Goal: Task Accomplishment & Management: Use online tool/utility

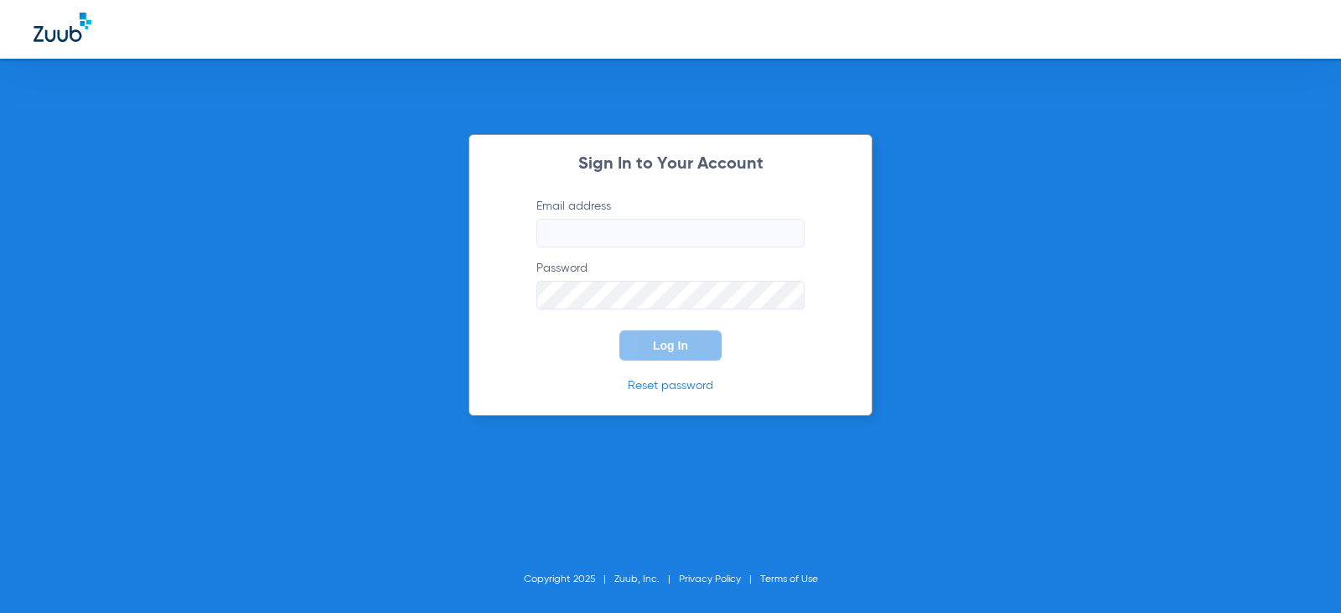
click at [602, 228] on input "Email address" at bounding box center [670, 233] width 268 height 28
type input "[EMAIL_ADDRESS][DOMAIN_NAME]"
click at [619, 330] on button "Log In" at bounding box center [670, 345] width 102 height 30
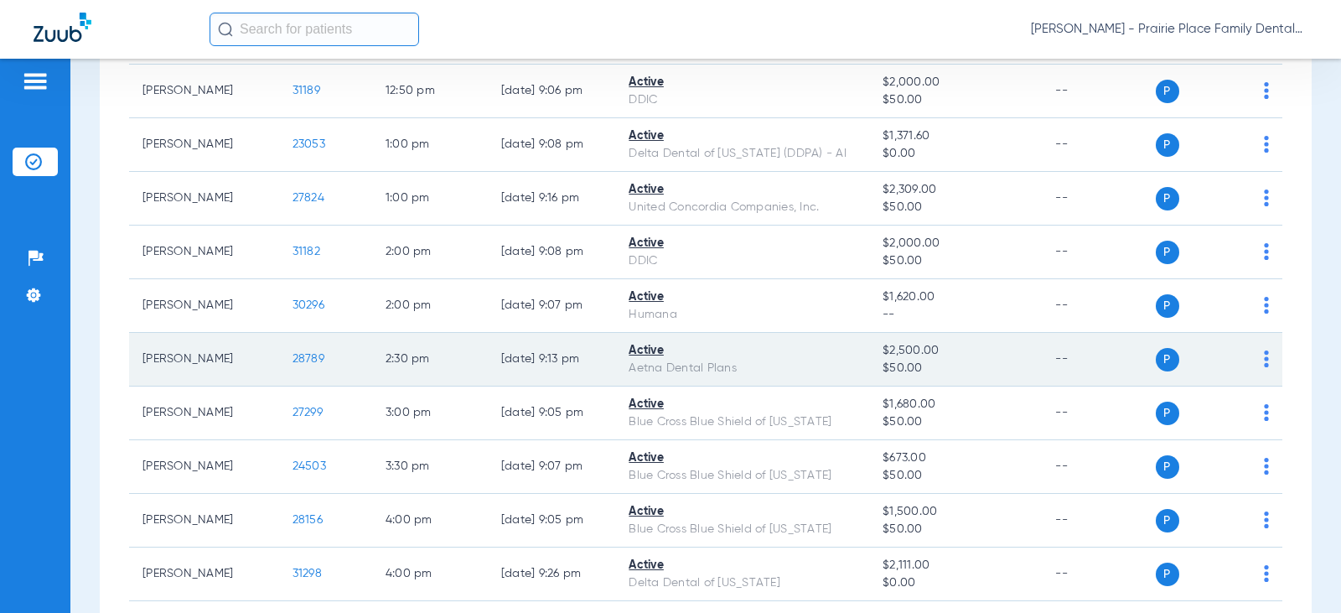
scroll to position [1328, 0]
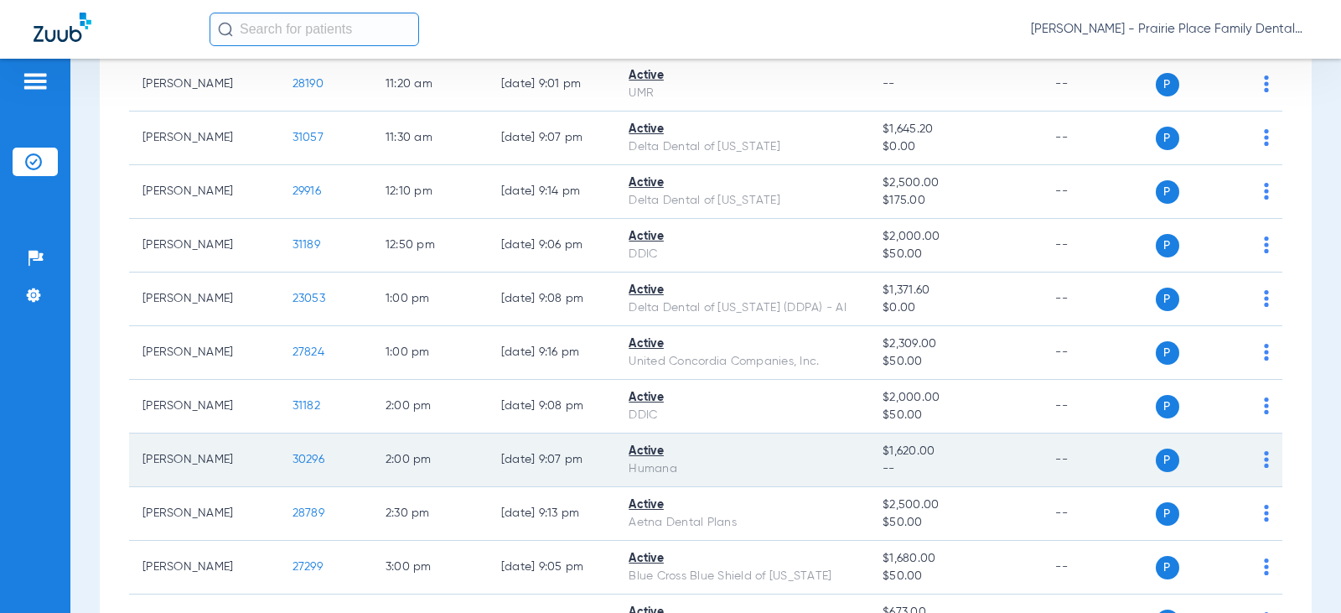
scroll to position [1077, 0]
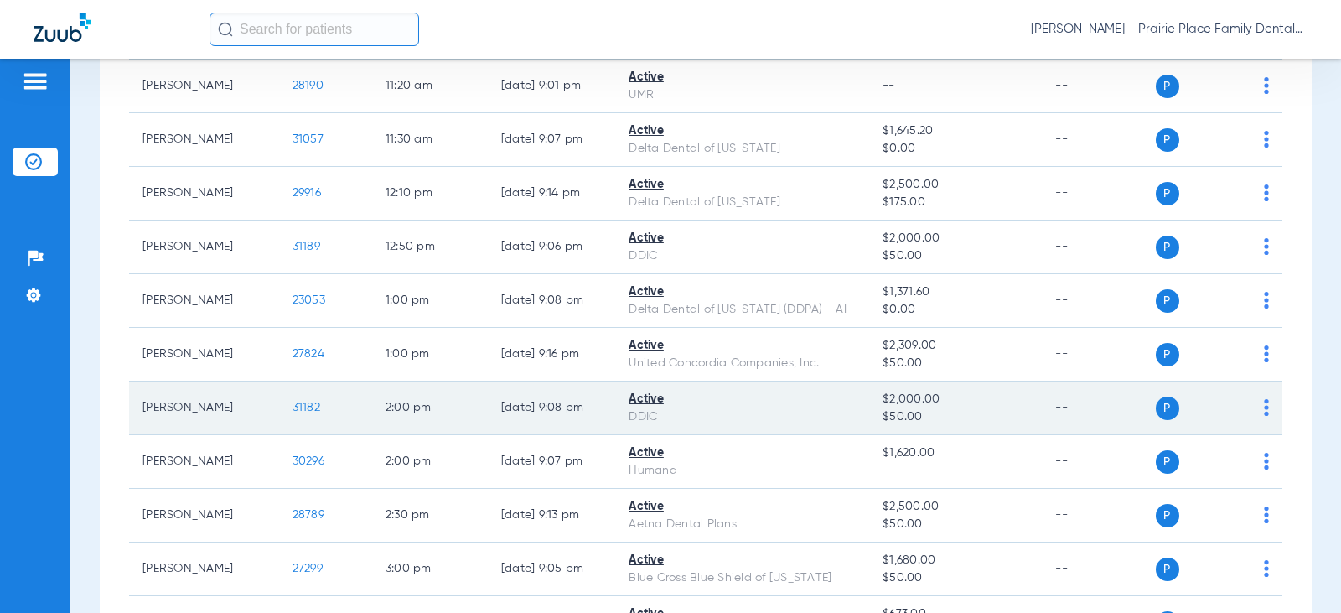
click at [293, 406] on span "31182" at bounding box center [306, 407] width 28 height 12
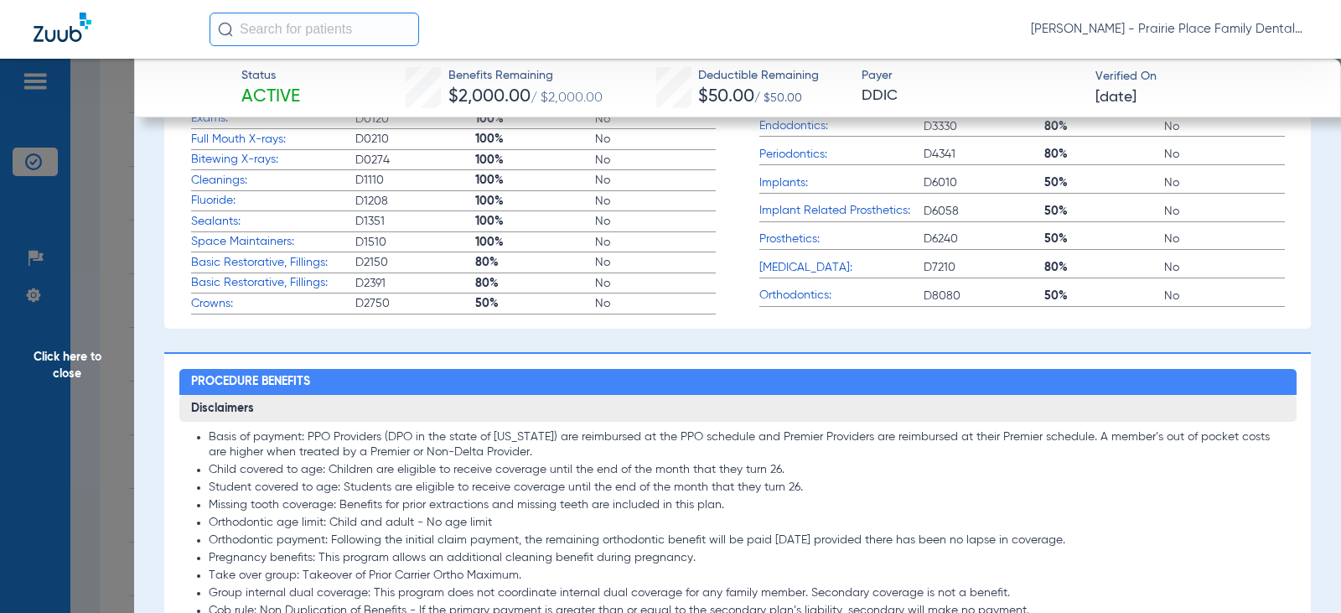
scroll to position [1006, 0]
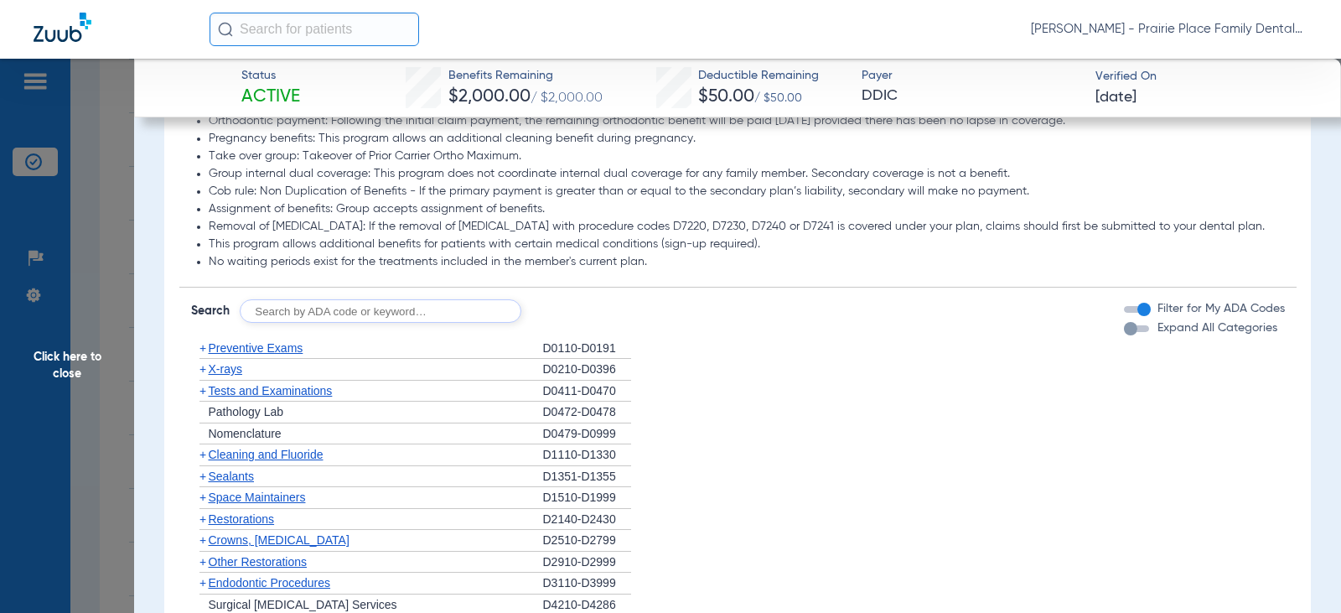
click at [1124, 335] on div "button" at bounding box center [1130, 328] width 13 height 13
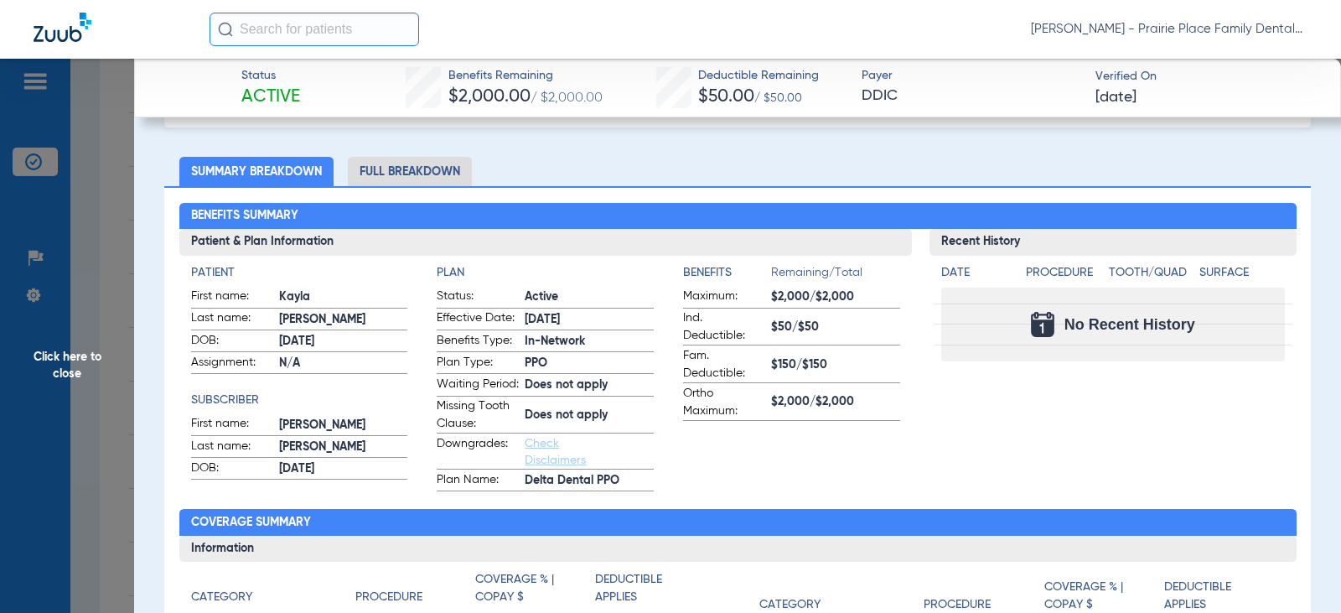
scroll to position [0, 0]
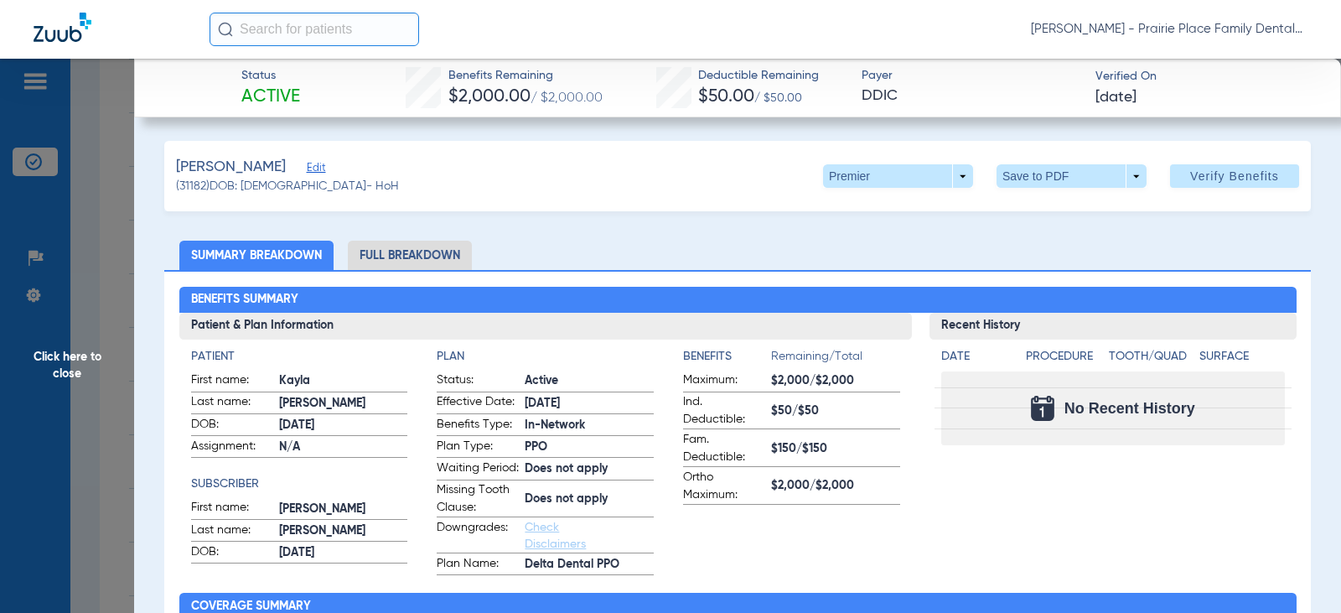
click at [406, 179] on div "[PERSON_NAME] Edit (31182) DOB: [DEMOGRAPHIC_DATA] - HoH Premier arrow_drop_dow…" at bounding box center [737, 176] width 1146 height 70
click at [438, 261] on li "Full Breakdown" at bounding box center [410, 255] width 124 height 29
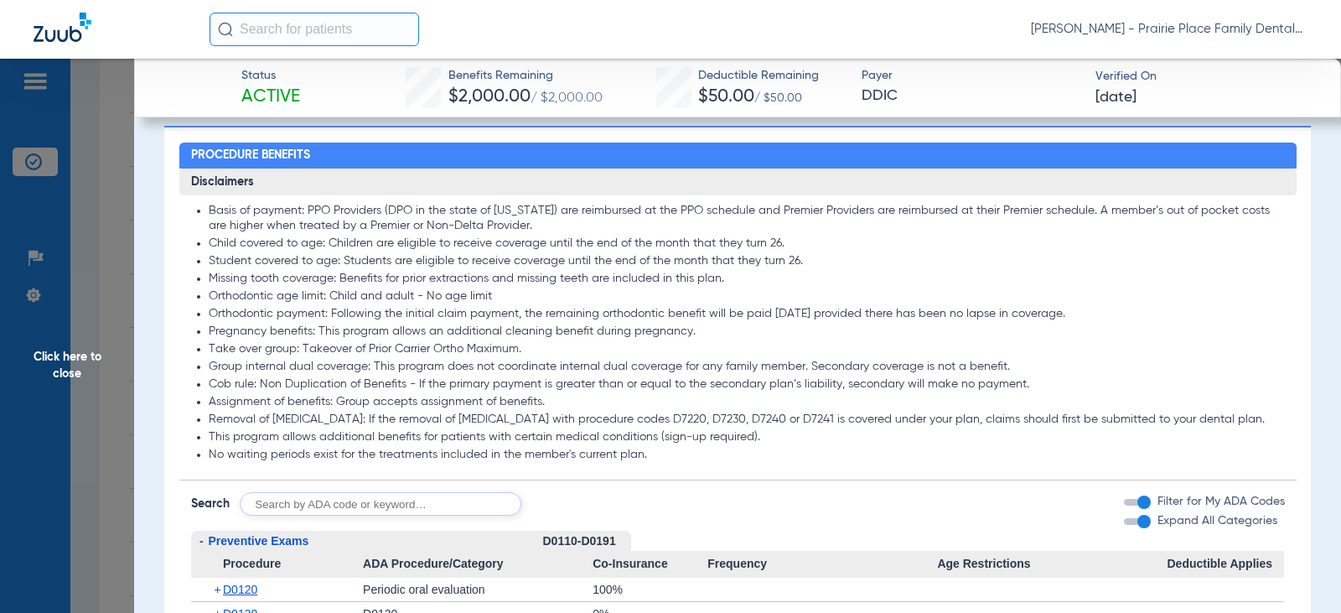
scroll to position [1329, 0]
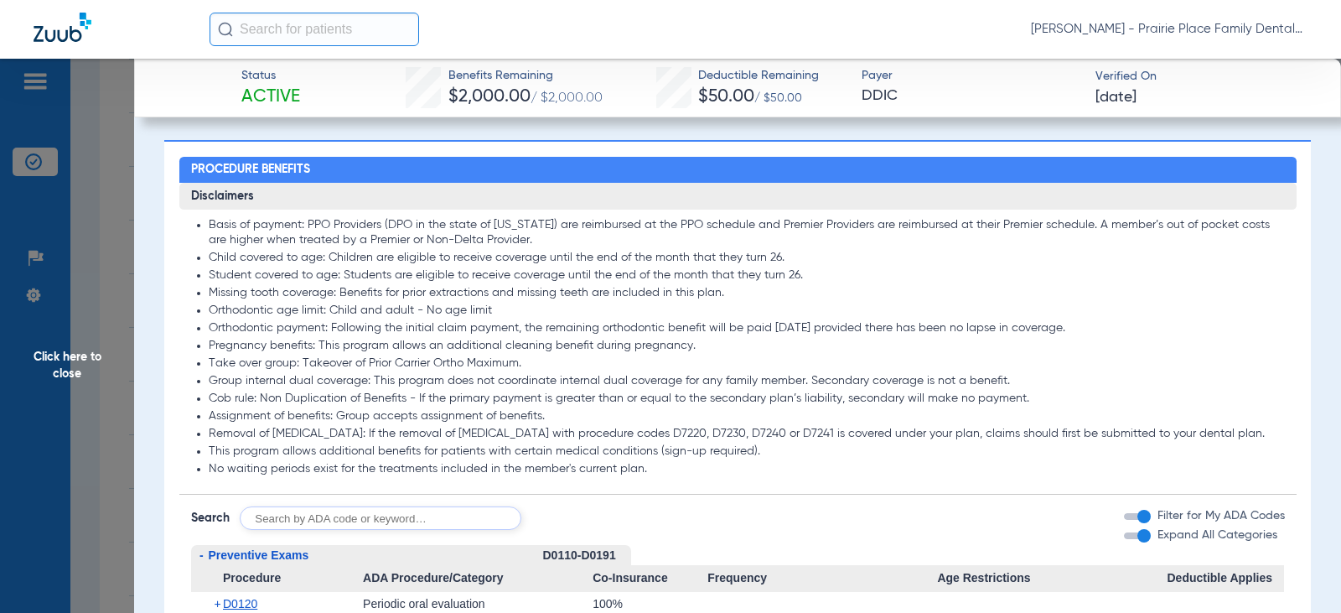
click at [351, 530] on input "text" at bounding box center [381, 517] width 282 height 23
type input "d0210"
click at [577, 530] on button "Search" at bounding box center [584, 517] width 66 height 23
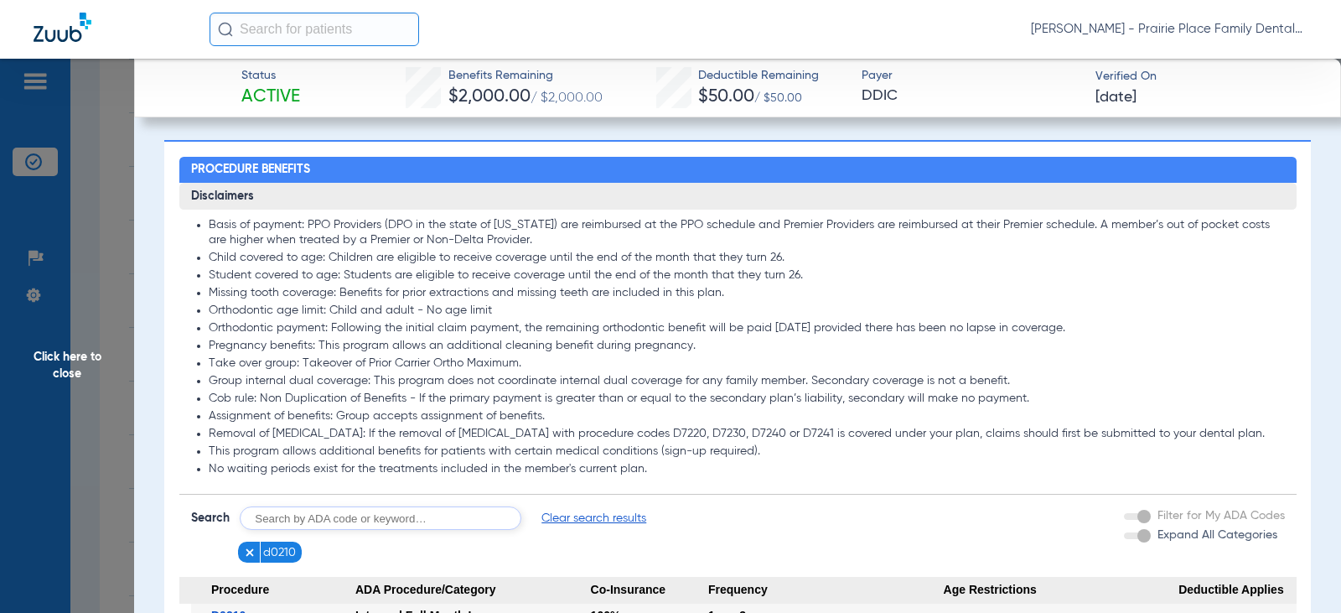
scroll to position [1581, 0]
